Goal: Information Seeking & Learning: Learn about a topic

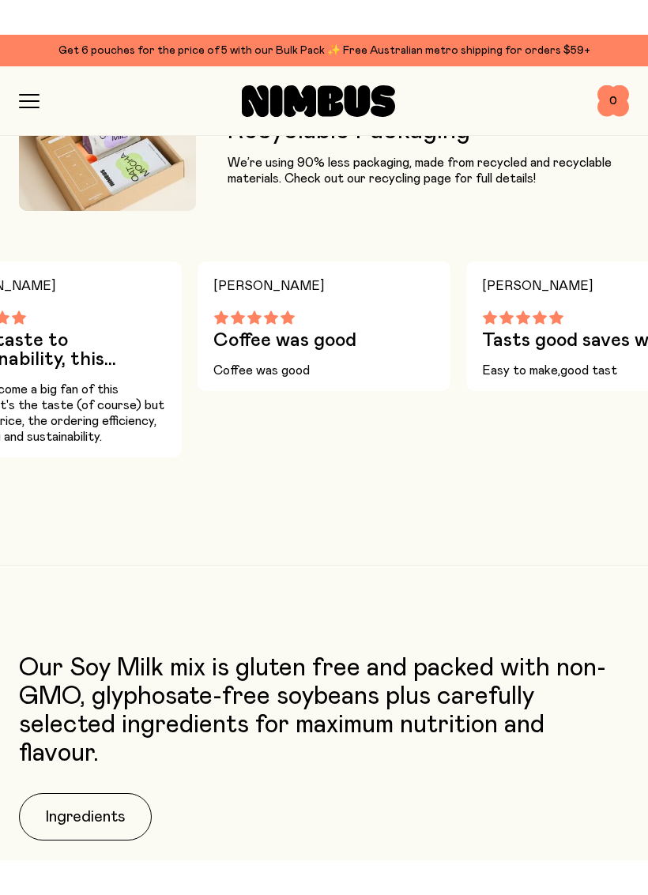
scroll to position [2028, 0]
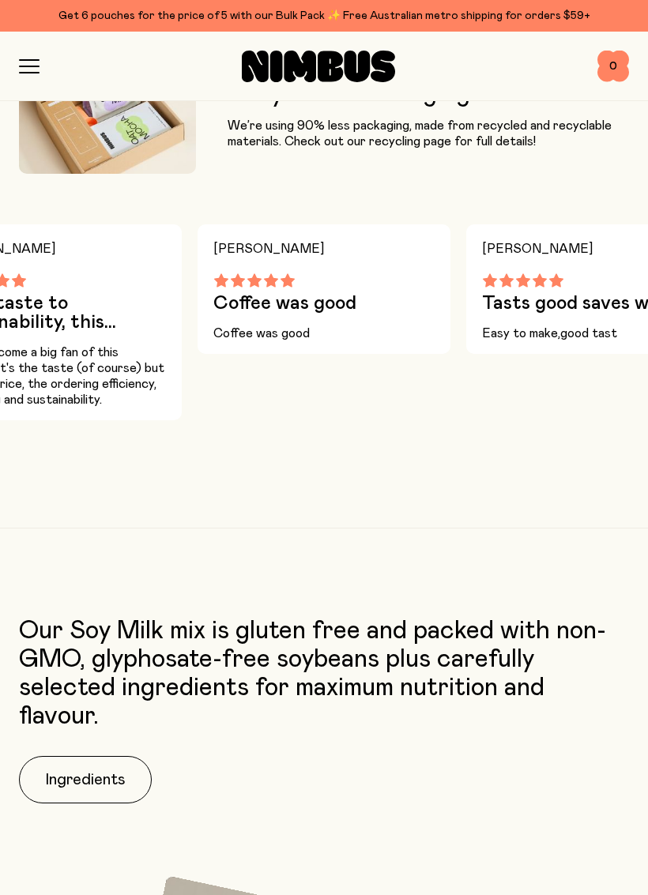
click at [92, 781] on button "Ingredients" at bounding box center [85, 779] width 133 height 47
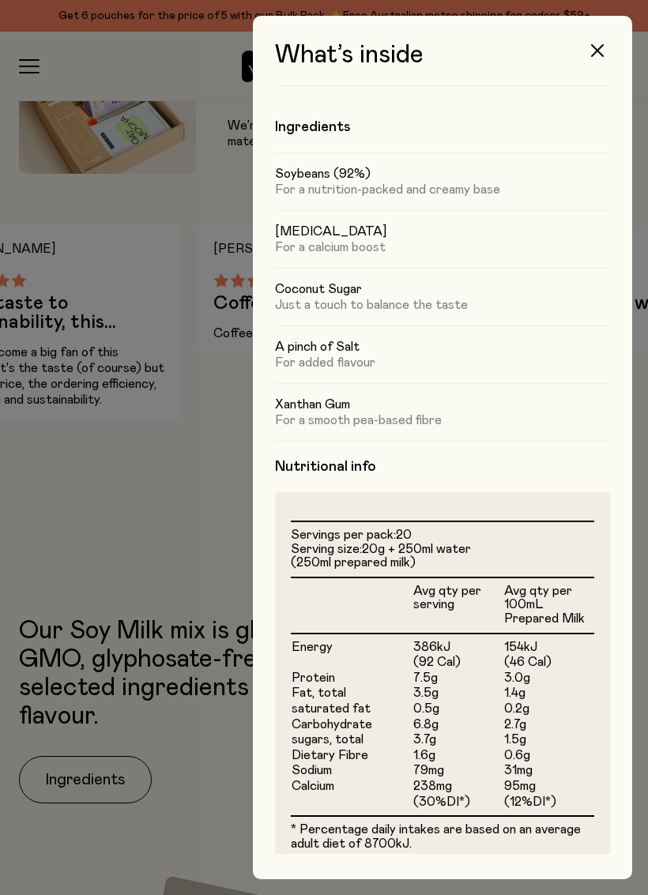
scroll to position [0, 0]
click at [601, 62] on button "button" at bounding box center [597, 51] width 38 height 38
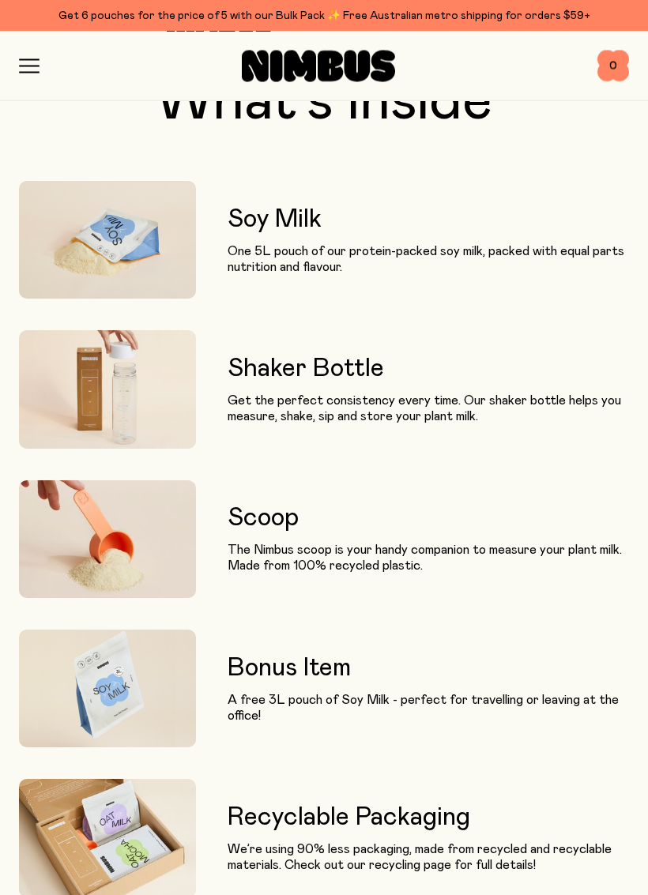
scroll to position [1304, 0]
click at [149, 397] on img at bounding box center [107, 389] width 177 height 118
click at [296, 377] on h3 "Shaker Bottle" at bounding box center [427, 369] width 401 height 28
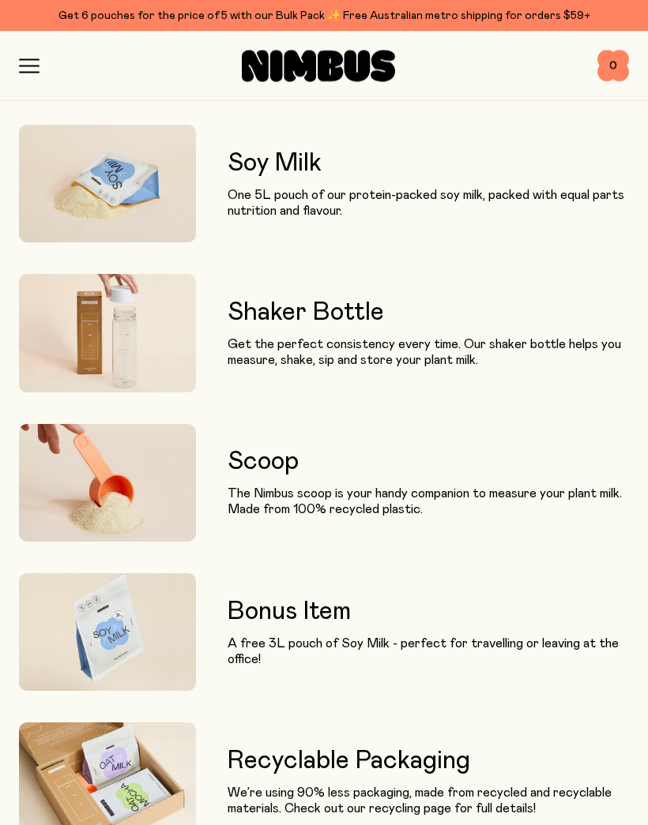
scroll to position [1360, 0]
click at [438, 356] on p "Get the perfect consistency every time. Our shaker bottle helps you measure, sh…" at bounding box center [427, 352] width 401 height 32
click at [149, 329] on img at bounding box center [107, 333] width 177 height 118
click at [182, 346] on img at bounding box center [107, 333] width 177 height 118
click at [400, 362] on p "Get the perfect consistency every time. Our shaker bottle helps you measure, sh…" at bounding box center [427, 352] width 401 height 32
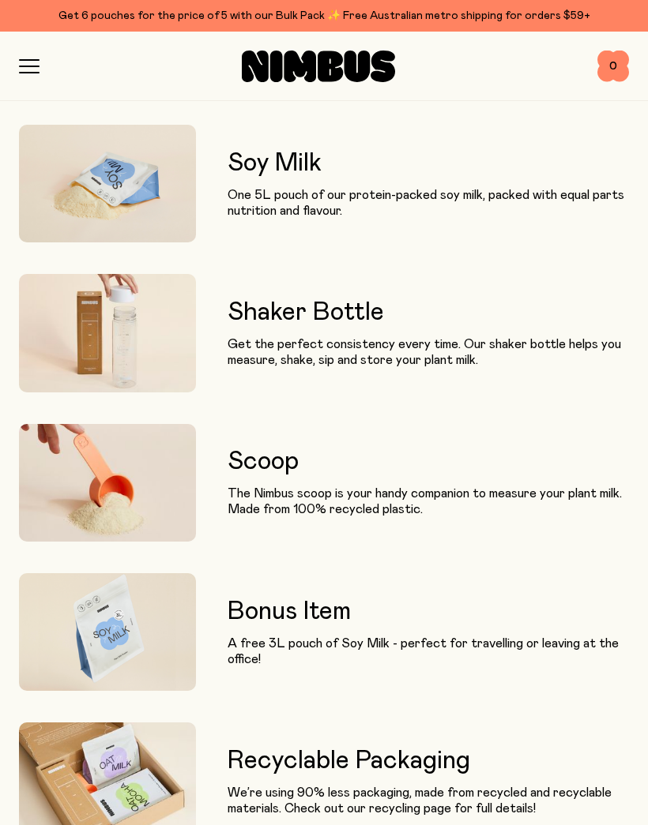
click at [336, 316] on h3 "Shaker Bottle" at bounding box center [427, 313] width 401 height 28
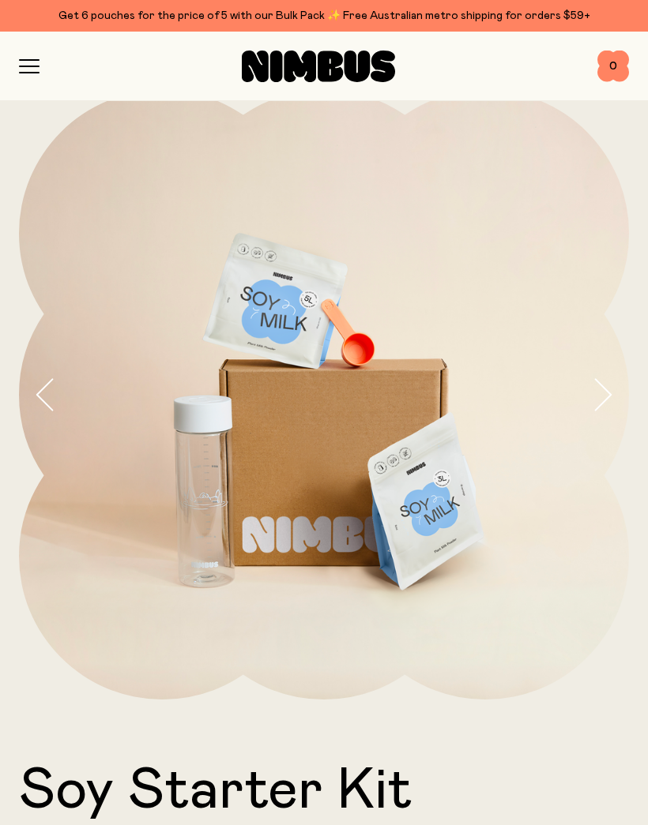
scroll to position [0, 0]
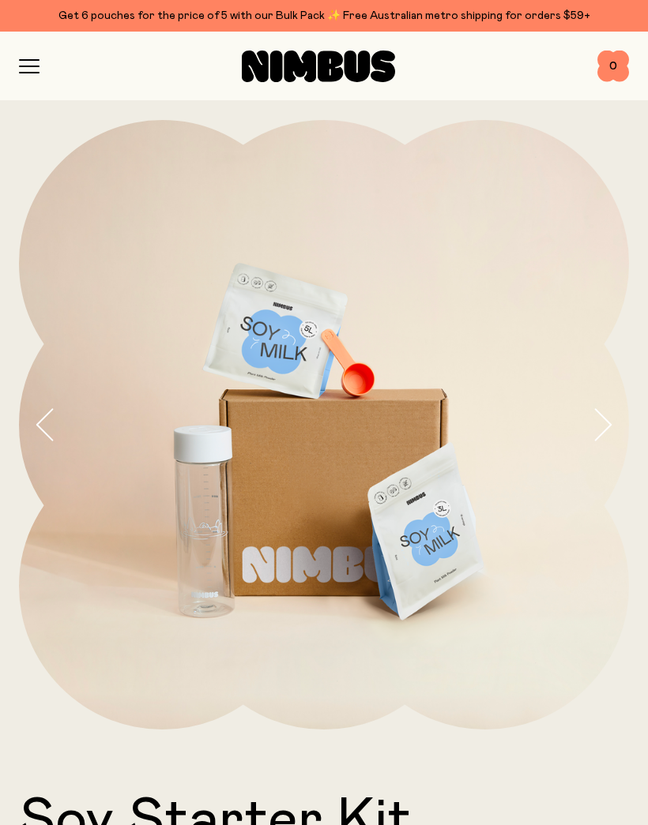
click at [34, 71] on icon "button" at bounding box center [29, 66] width 21 height 14
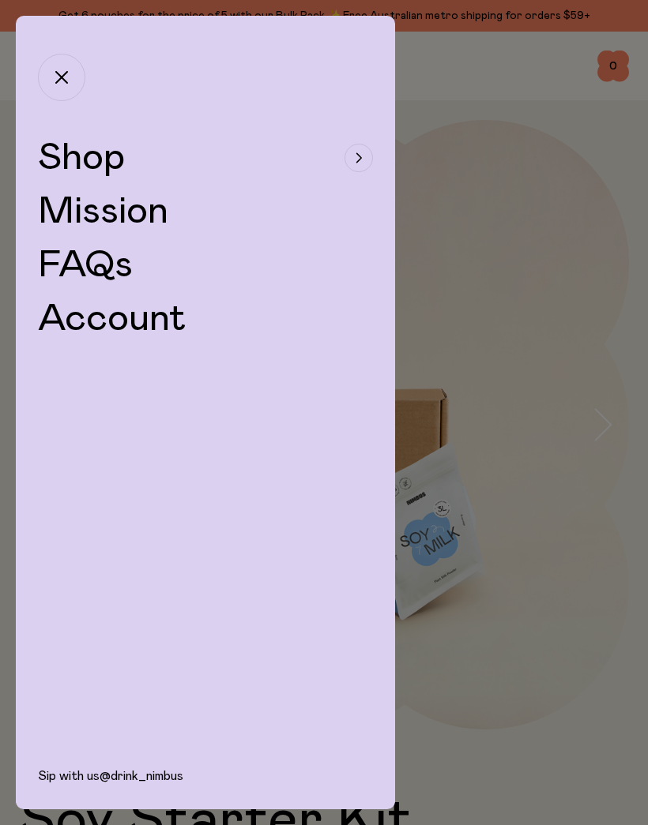
click at [108, 261] on link "FAQs" at bounding box center [85, 265] width 95 height 38
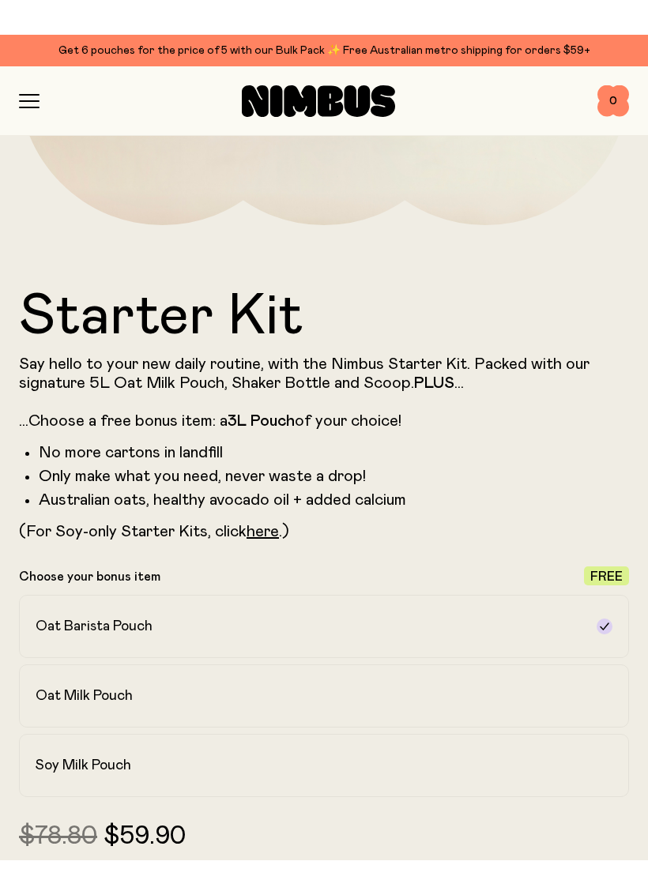
scroll to position [540, 0]
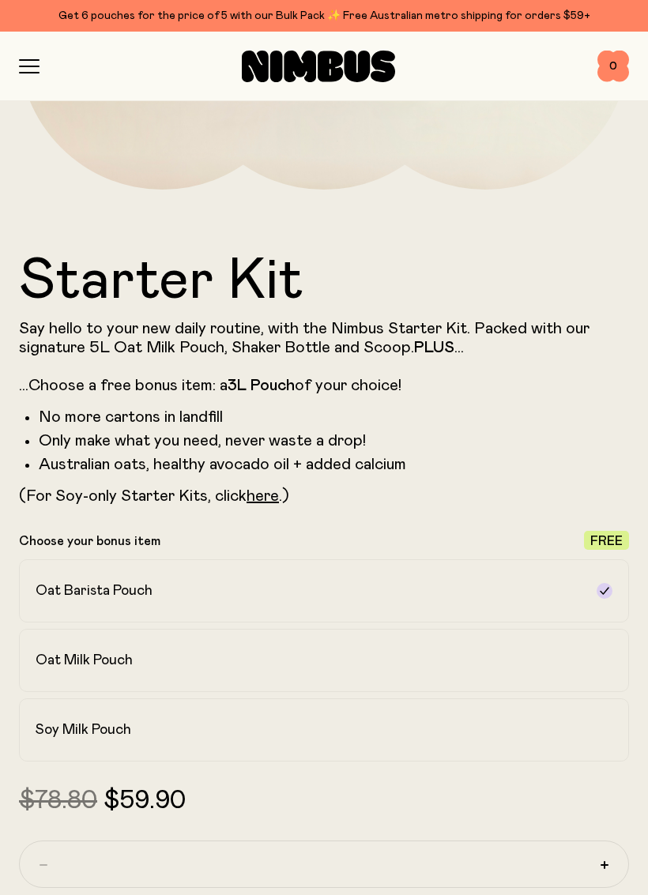
click at [99, 734] on h2 "Soy Milk Pouch" at bounding box center [84, 729] width 96 height 19
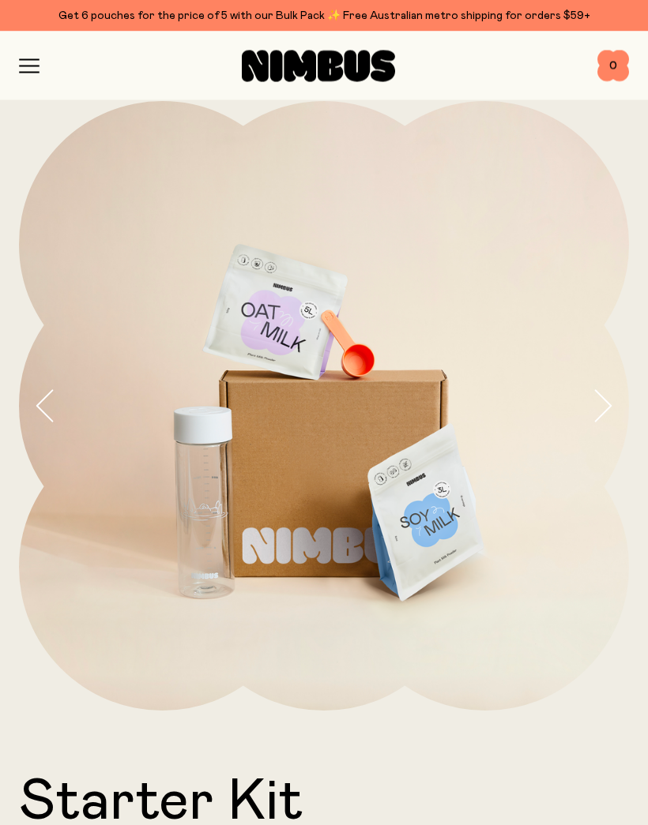
scroll to position [0, 0]
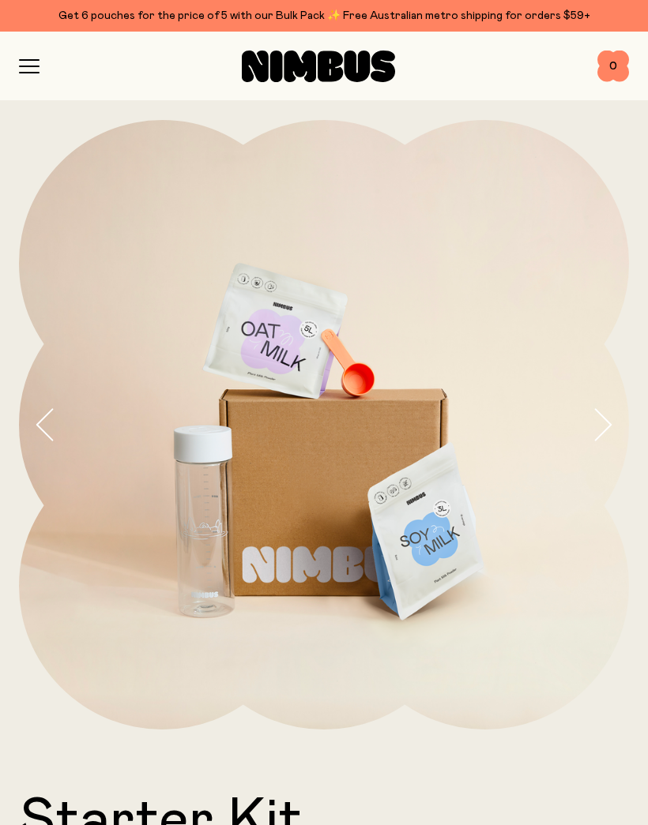
click at [581, 578] on img at bounding box center [324, 425] width 610 height 610
click at [34, 63] on icon "button" at bounding box center [29, 66] width 21 height 14
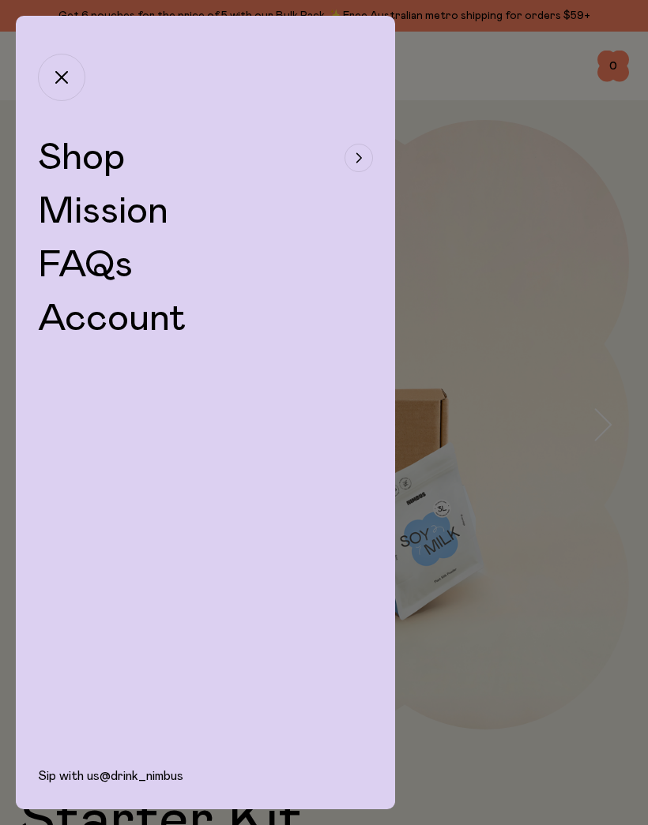
click at [98, 265] on link "FAQs" at bounding box center [85, 265] width 95 height 38
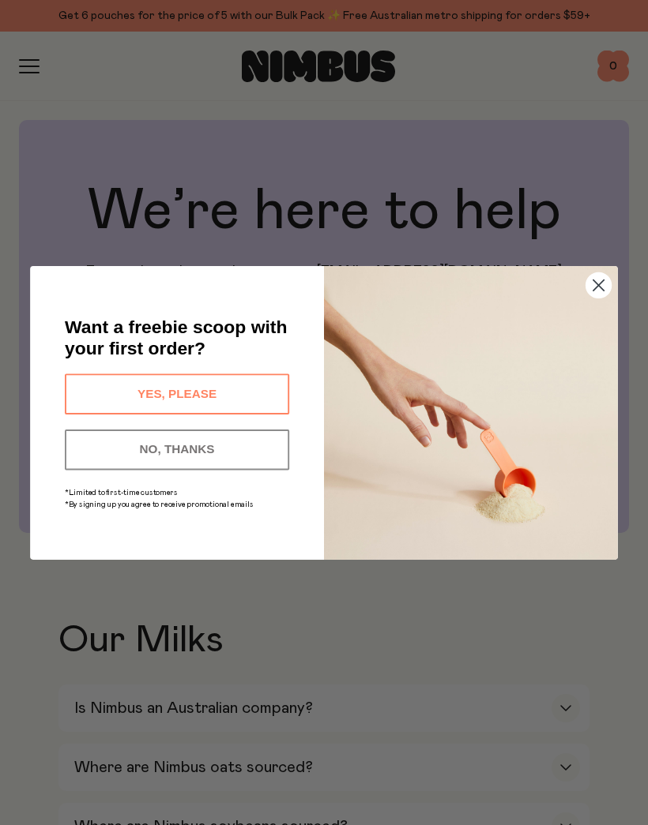
click at [537, 767] on div "Close dialog Want a freebie scoop with your first order? YES, PLEASE NO, THANKS…" at bounding box center [324, 412] width 648 height 825
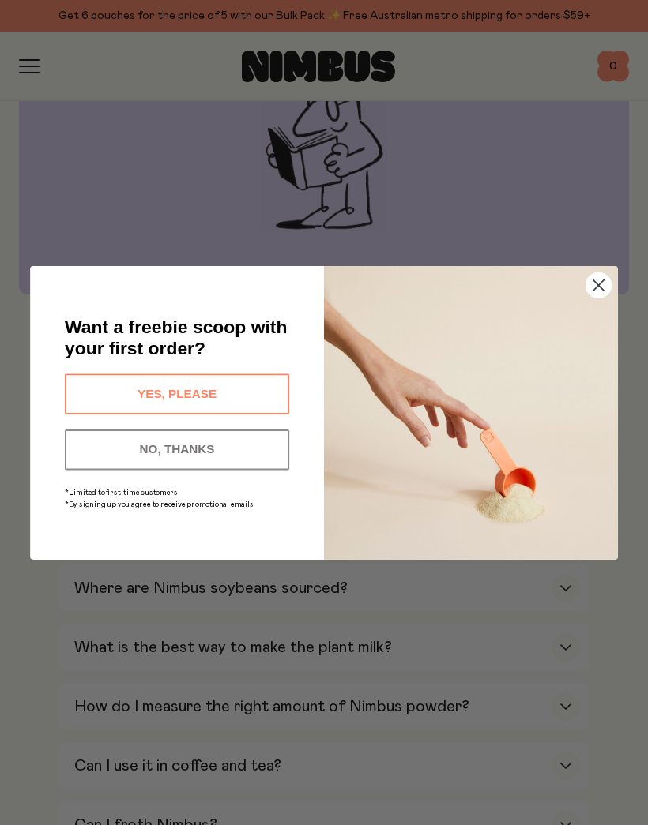
scroll to position [238, 0]
click at [596, 285] on circle "Close dialog" at bounding box center [598, 285] width 25 height 25
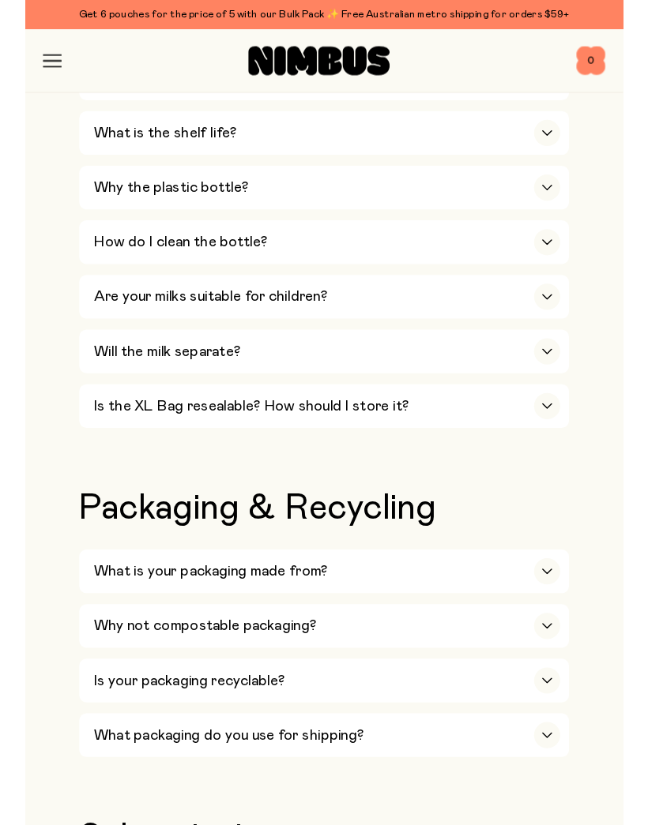
scroll to position [1275, 0]
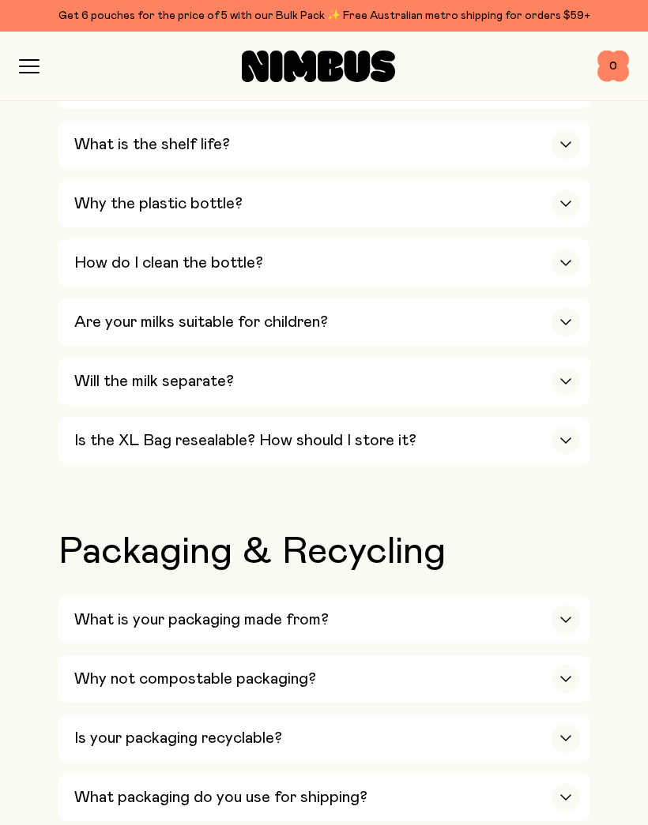
click at [565, 617] on icon "button" at bounding box center [565, 620] width 13 height 6
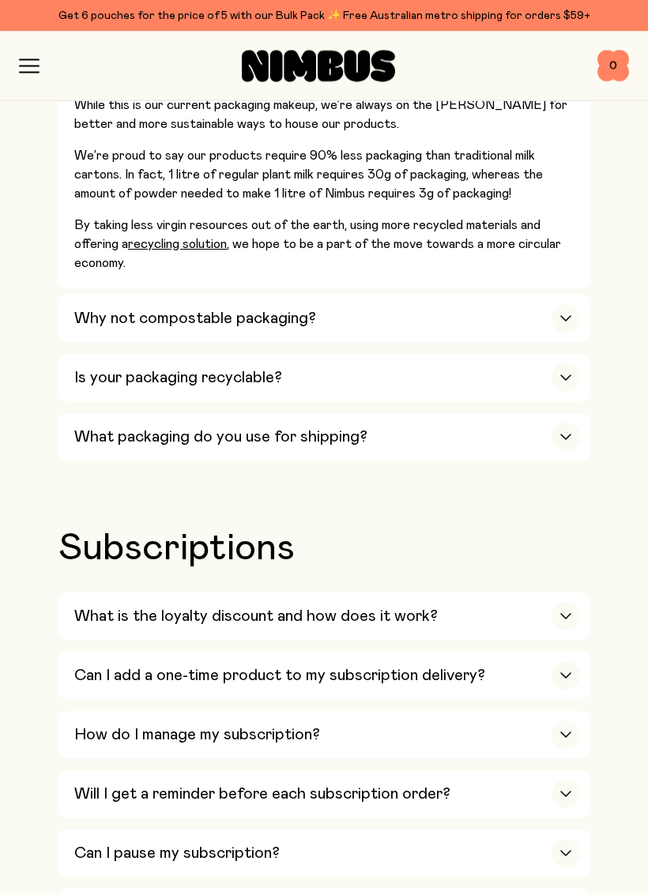
scroll to position [1901, 0]
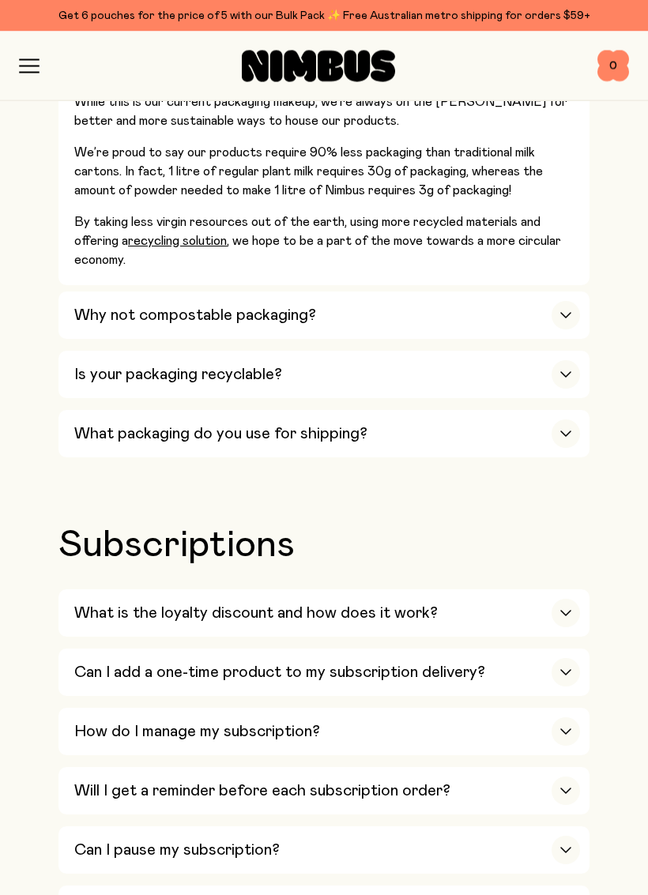
click at [558, 302] on div "button" at bounding box center [565, 316] width 28 height 28
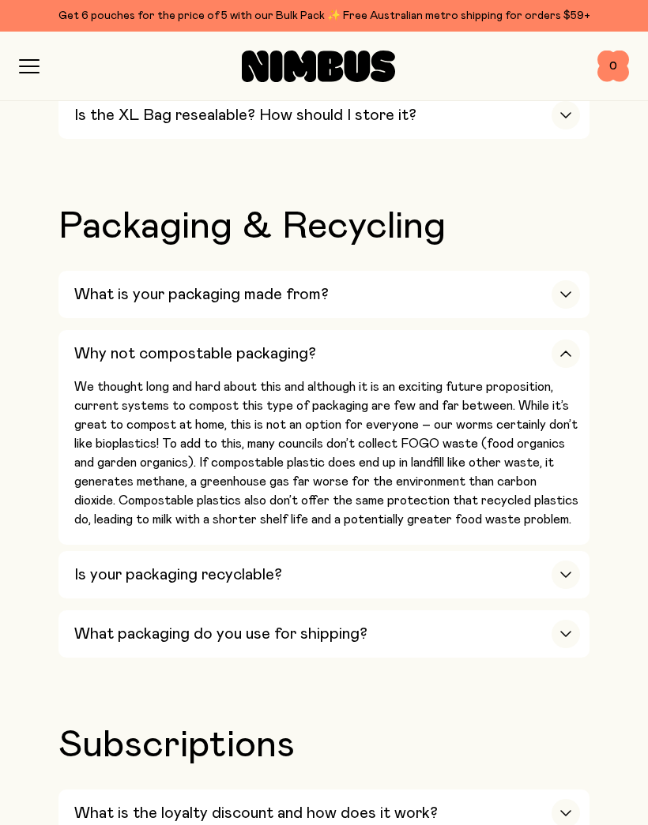
scroll to position [1585, 0]
